Goal: Task Accomplishment & Management: Manage account settings

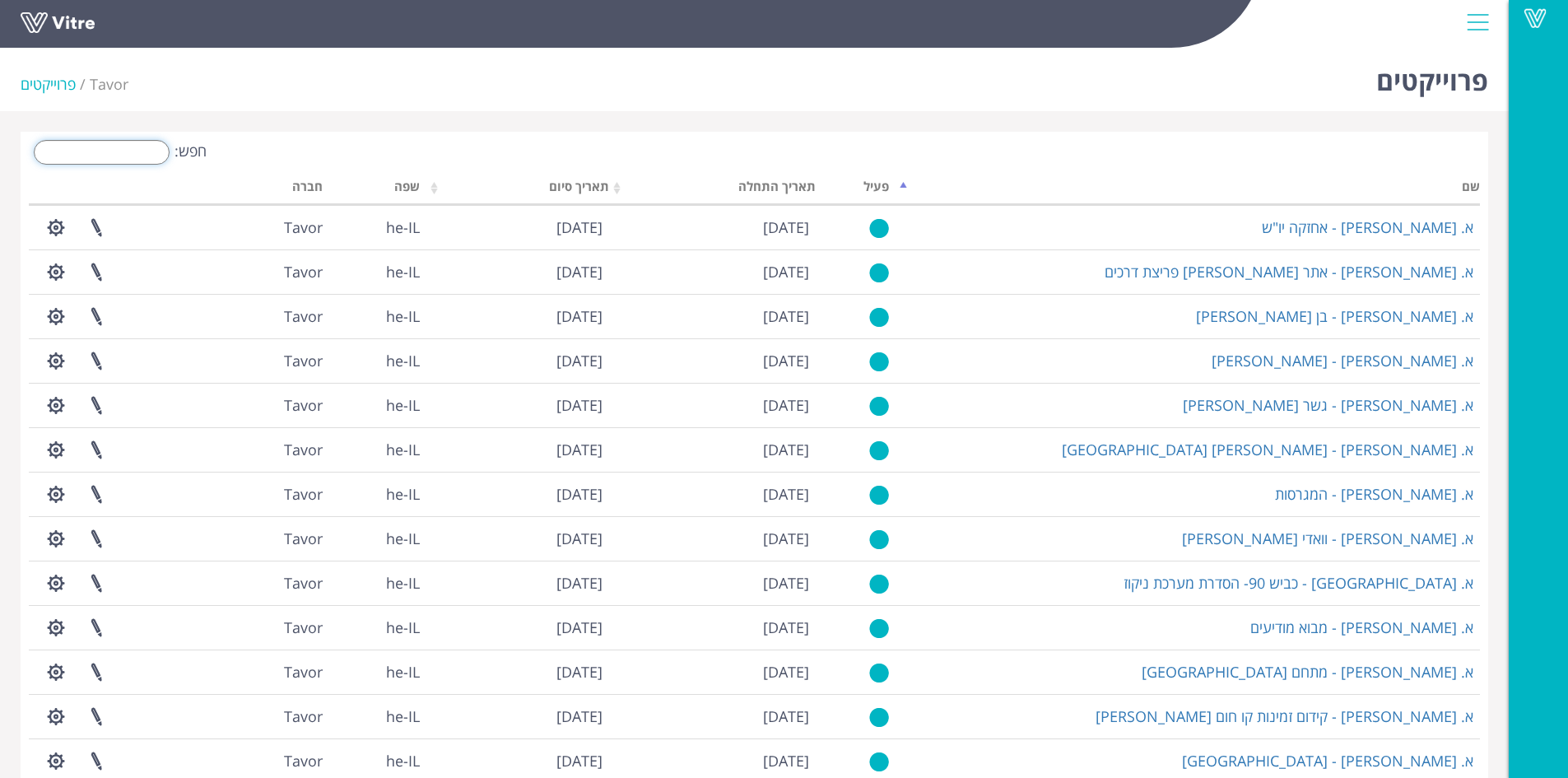
click at [129, 148] on input "חפש:" at bounding box center [101, 153] width 136 height 25
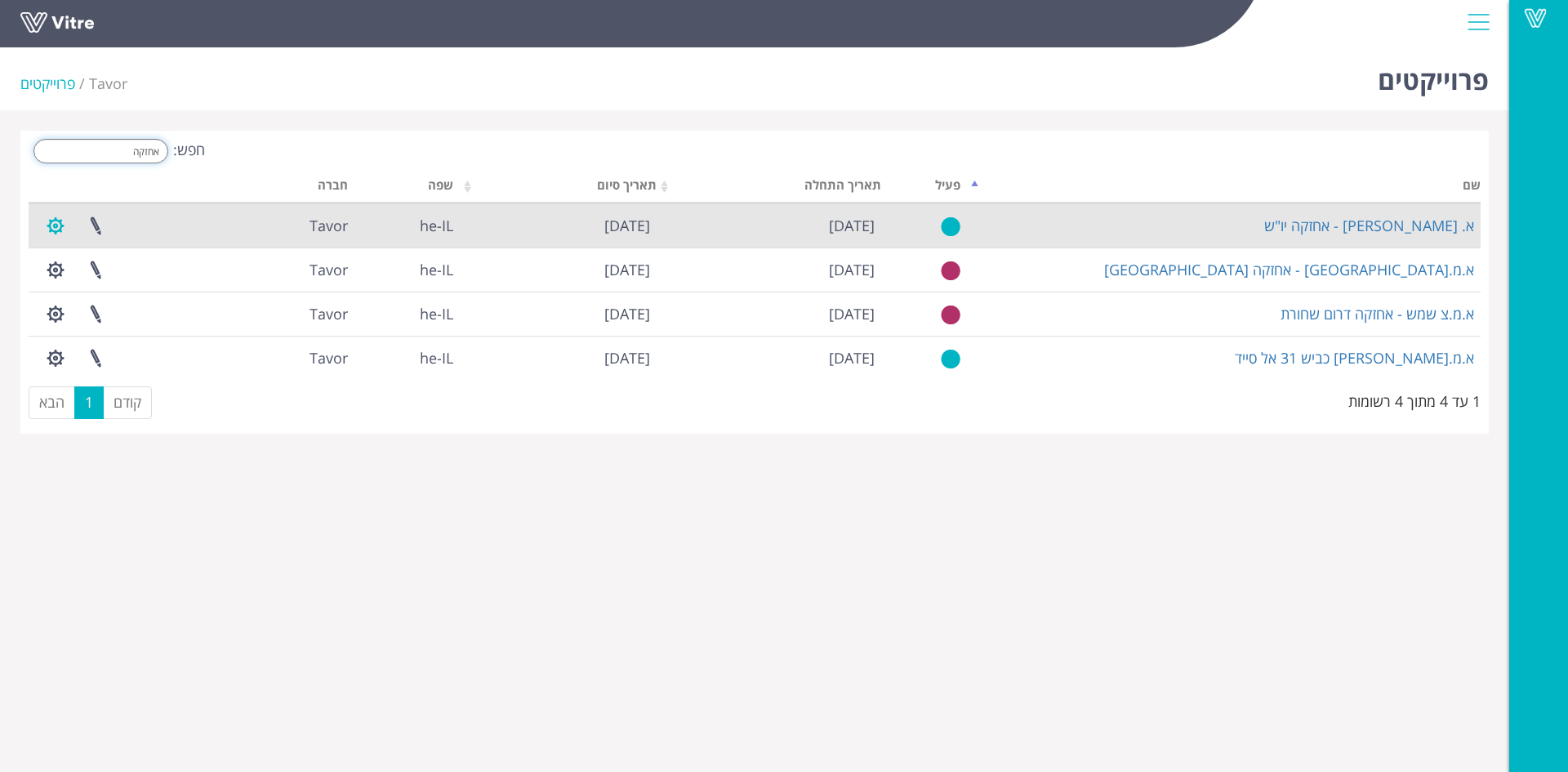
type input "אחזקה"
click at [48, 227] on button "button" at bounding box center [55, 226] width 41 height 43
click at [137, 288] on link "ניהול הרשאות בפרוייקט" at bounding box center [105, 286] width 139 height 22
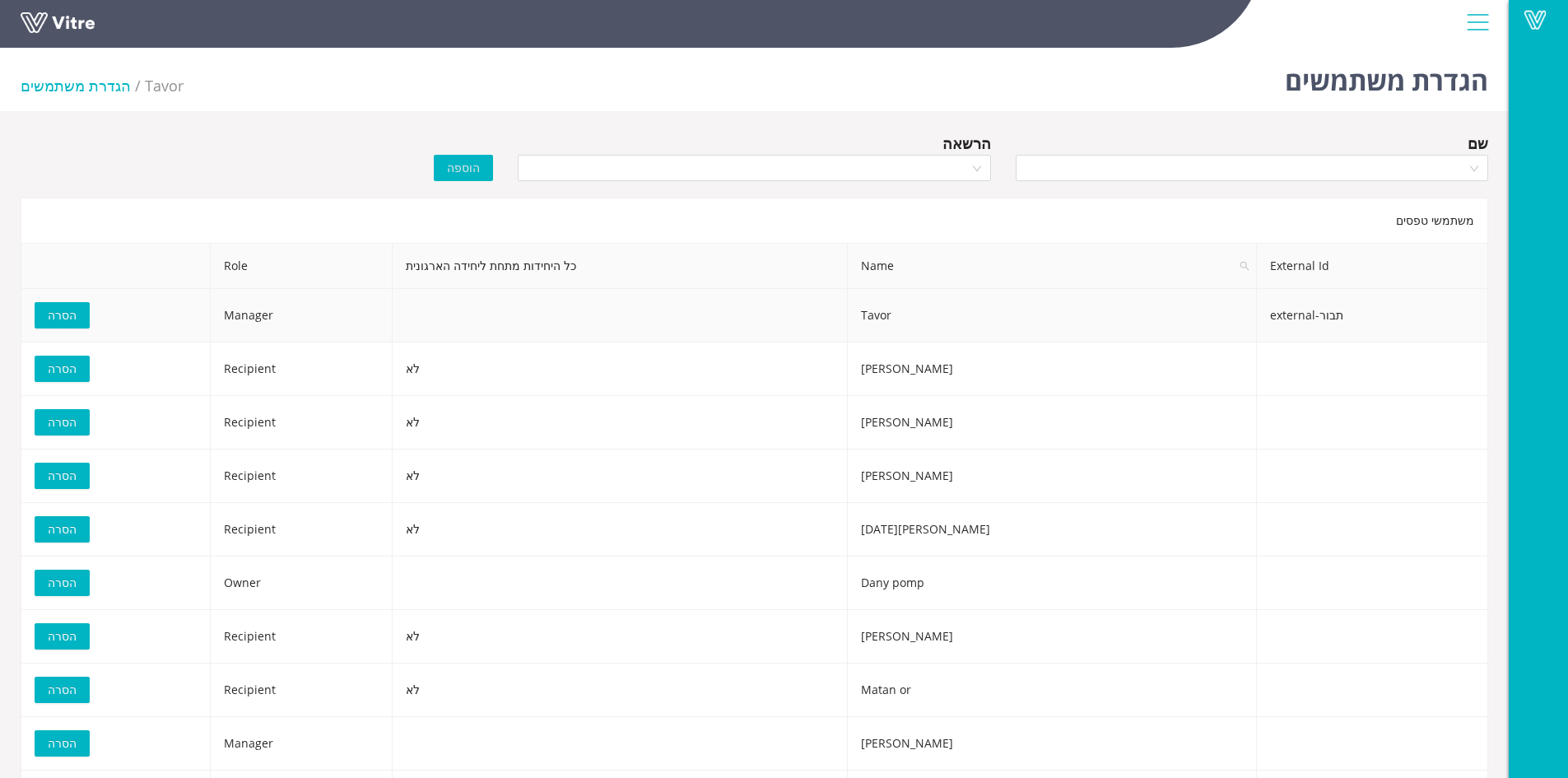
click at [61, 316] on span "הסרה" at bounding box center [62, 316] width 29 height 18
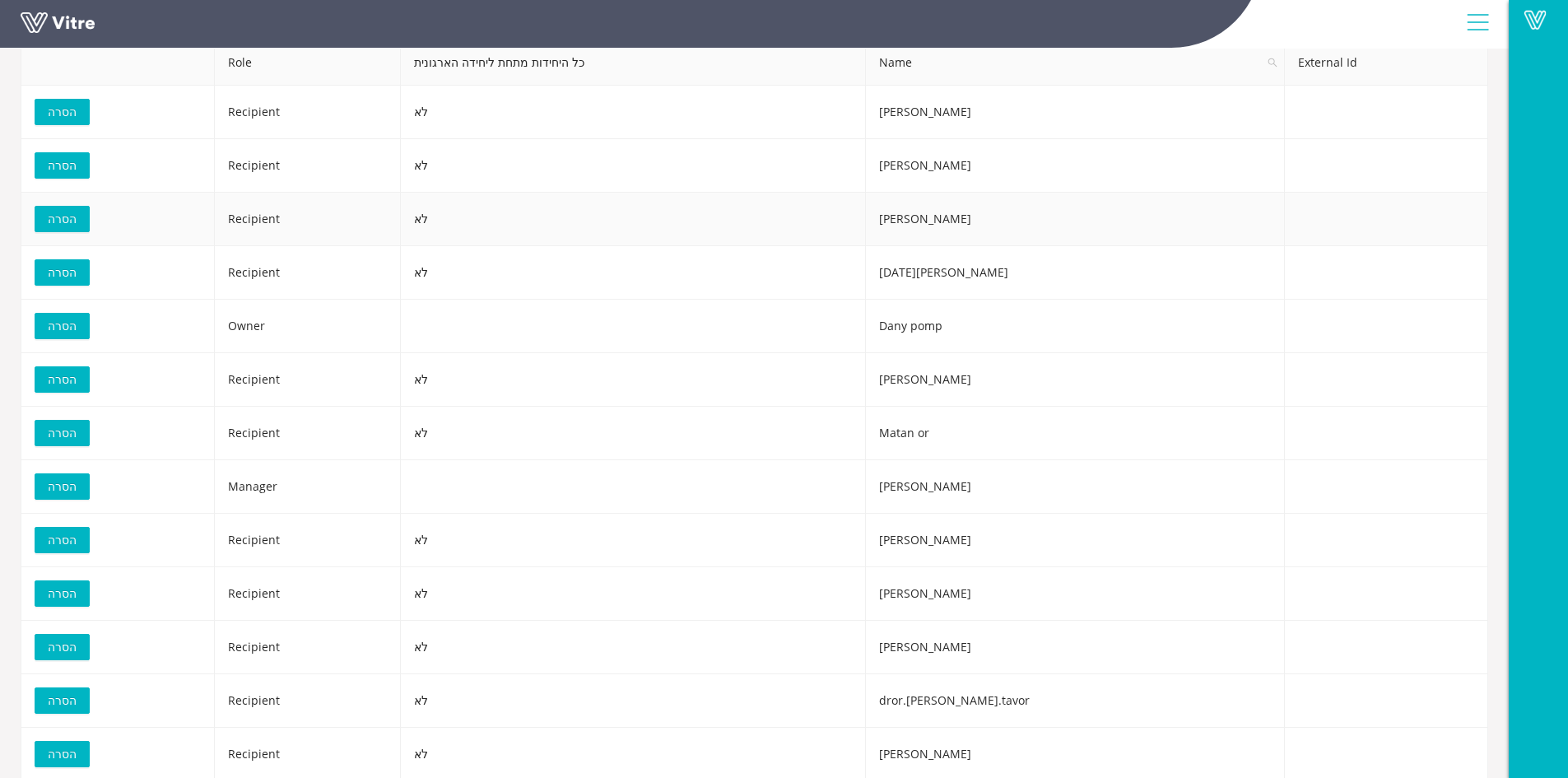
scroll to position [207, 0]
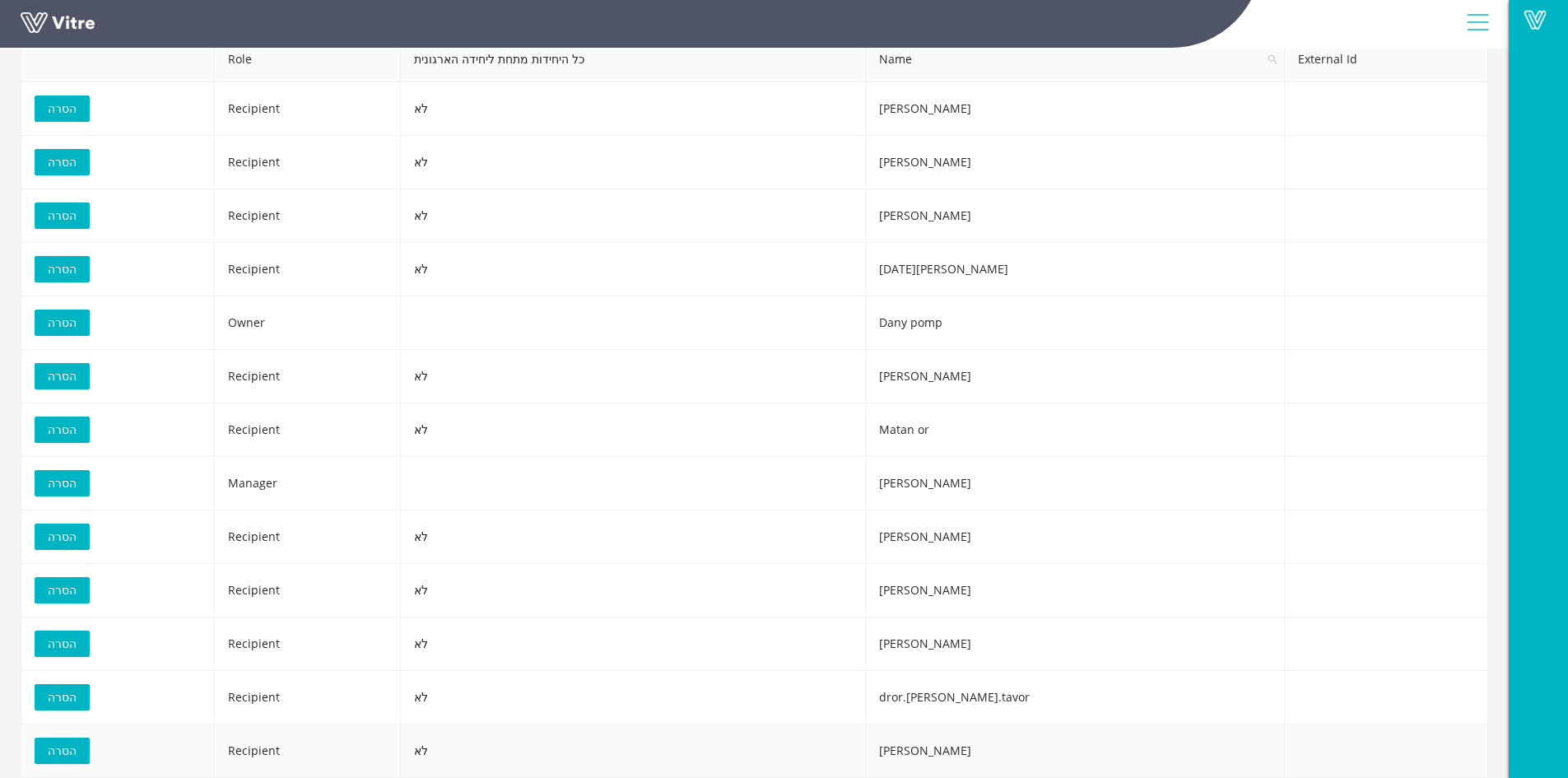
click at [68, 747] on span "הסרה" at bounding box center [62, 751] width 29 height 18
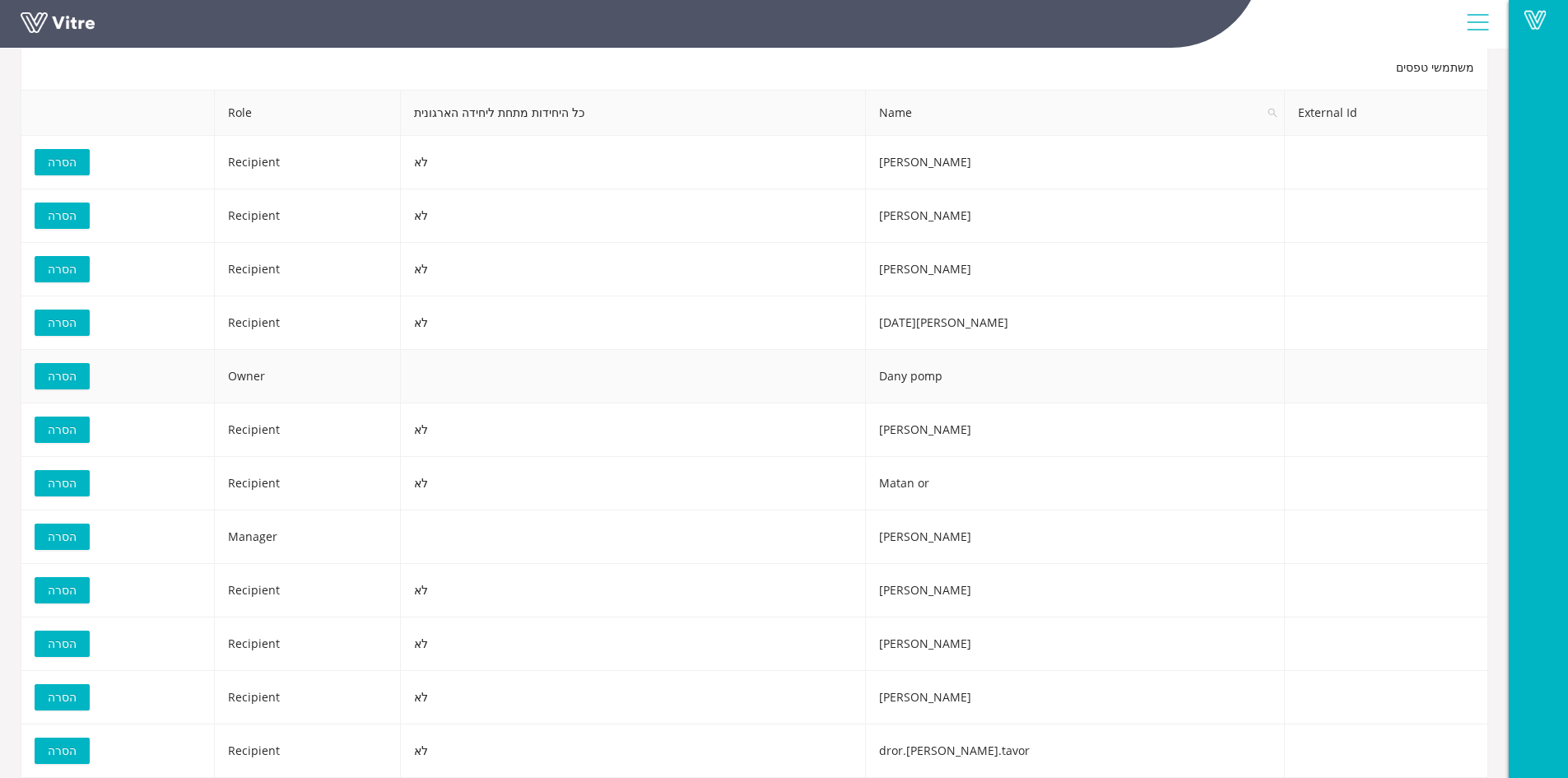
scroll to position [0, 0]
